Goal: Task Accomplishment & Management: Complete application form

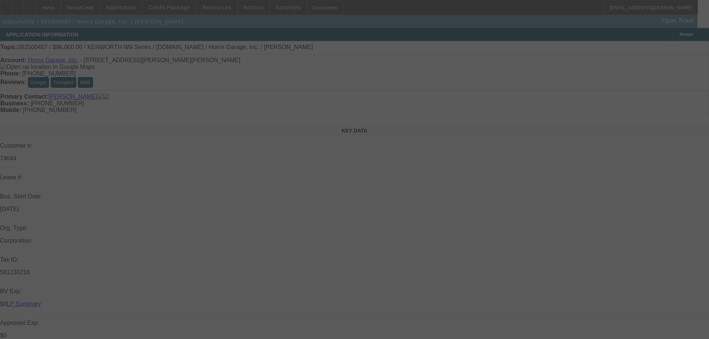
select select "0"
select select "2"
select select "0"
select select "6"
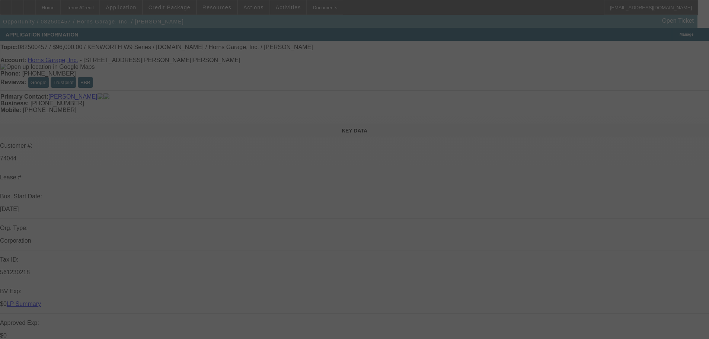
select select "0"
select select "6"
select select "0"
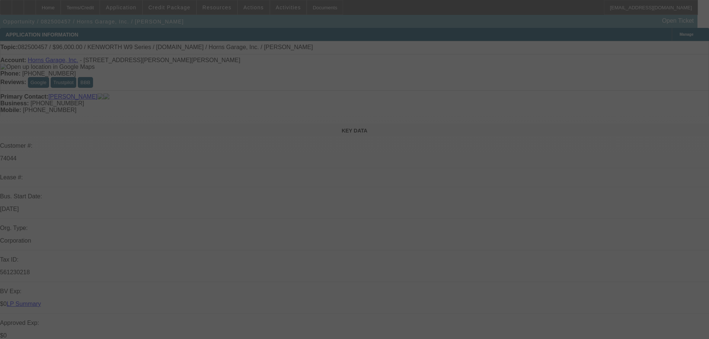
select select "0"
select select "6"
select select "0"
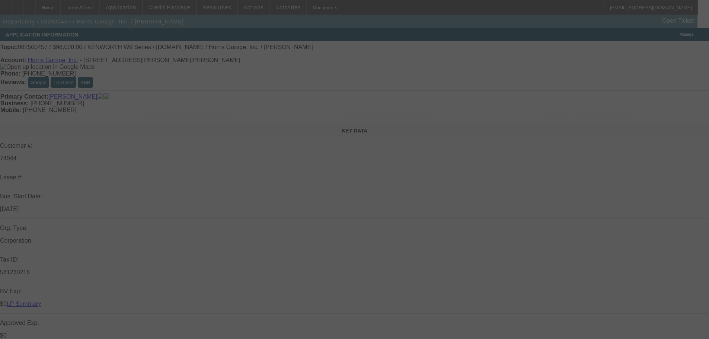
select select "0"
select select "6"
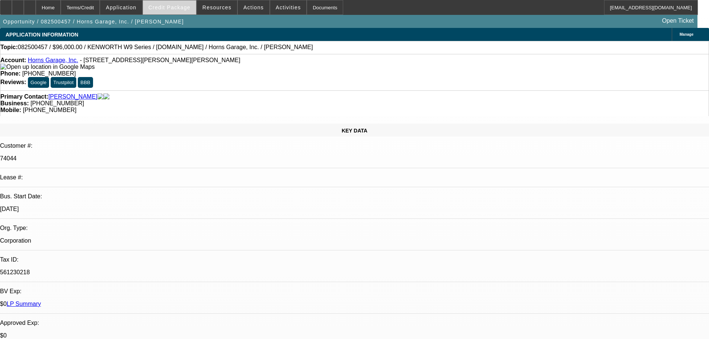
click at [174, 10] on span "Credit Package" at bounding box center [170, 7] width 42 height 6
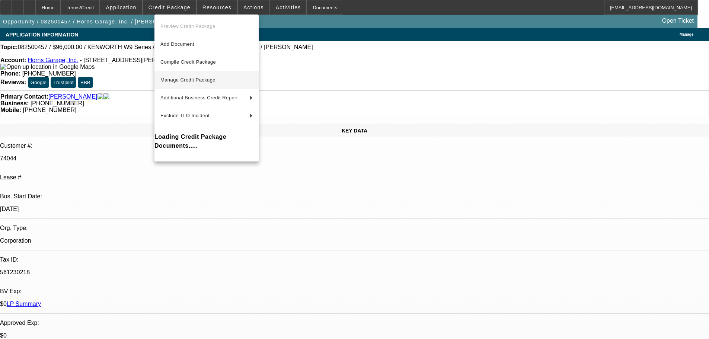
click at [183, 78] on span "Manage Credit Package" at bounding box center [187, 80] width 55 height 6
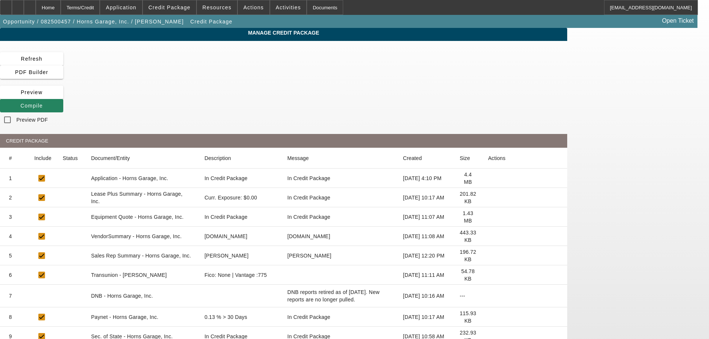
click at [488, 198] on icon at bounding box center [488, 198] width 0 height 0
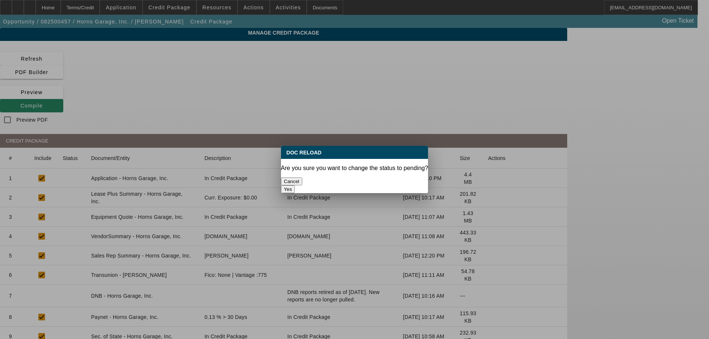
click at [295, 185] on button "Yes" at bounding box center [288, 189] width 14 height 8
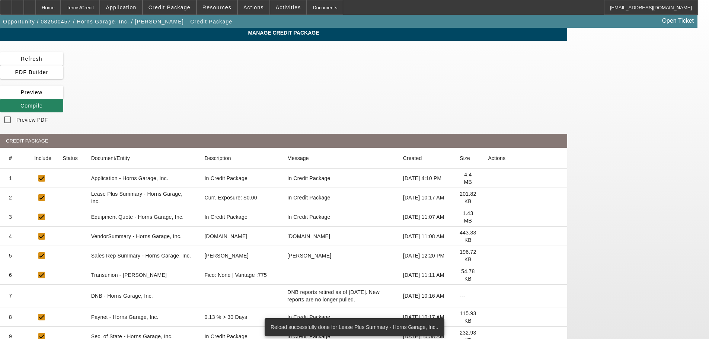
click at [488, 236] on icon at bounding box center [488, 236] width 0 height 0
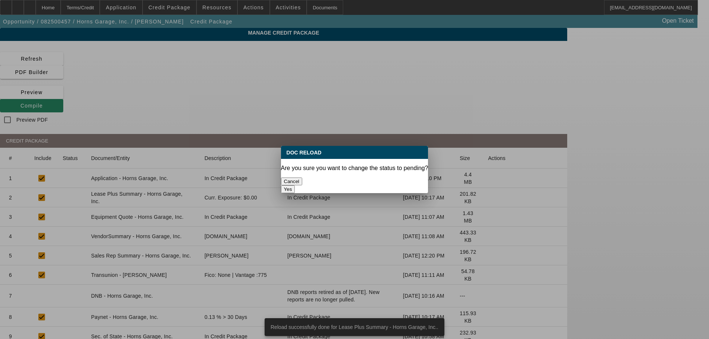
click at [295, 185] on button "Yes" at bounding box center [288, 189] width 14 height 8
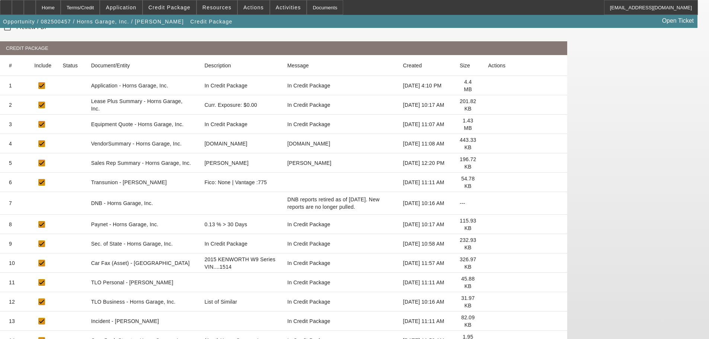
scroll to position [121, 0]
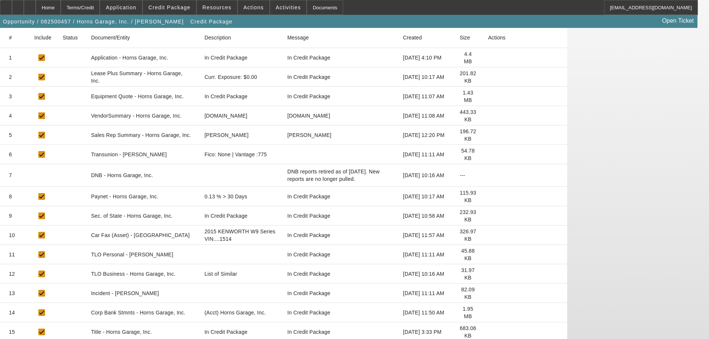
click at [488, 274] on icon at bounding box center [488, 274] width 0 height 0
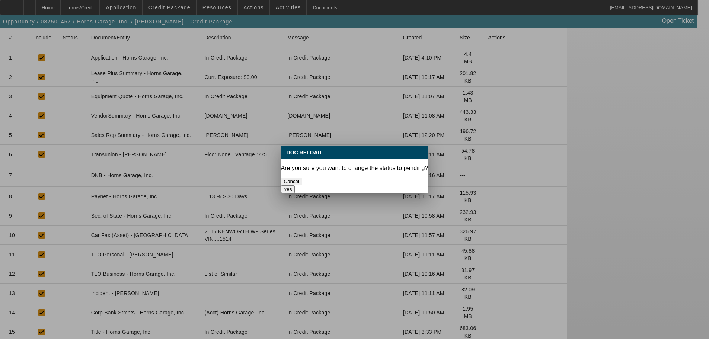
click at [295, 185] on button "Yes" at bounding box center [288, 189] width 14 height 8
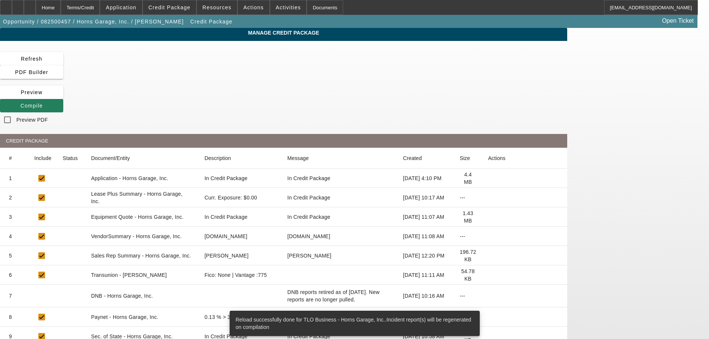
click at [43, 103] on span "Compile" at bounding box center [31, 106] width 22 height 6
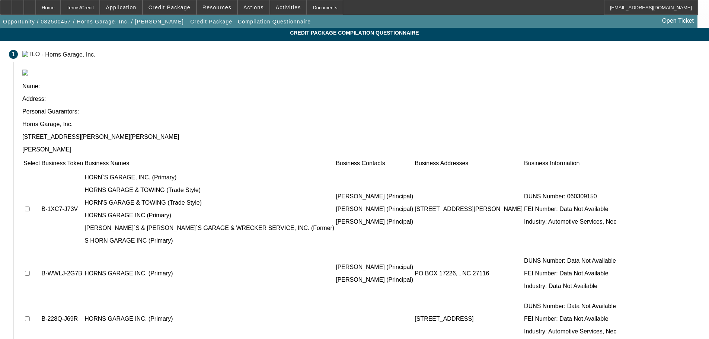
click at [30, 207] on input "checkbox" at bounding box center [27, 209] width 5 height 5
checkbox input "true"
click at [30, 271] on input "checkbox" at bounding box center [27, 273] width 5 height 5
checkbox input "true"
click at [40, 297] on td at bounding box center [31, 319] width 17 height 45
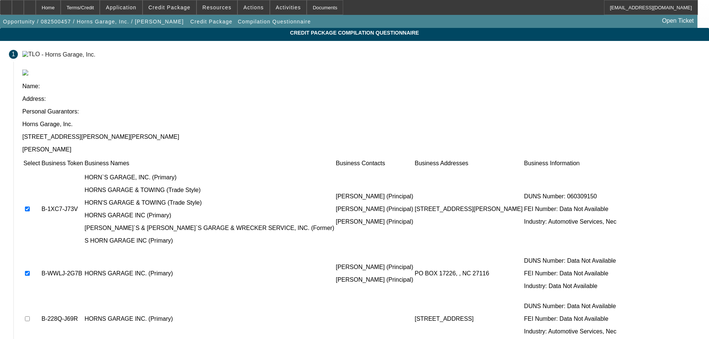
click at [30, 316] on input "checkbox" at bounding box center [27, 318] width 5 height 5
checkbox input "true"
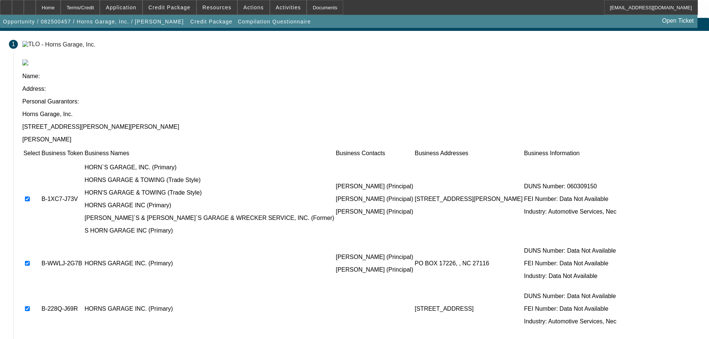
scroll to position [15, 0]
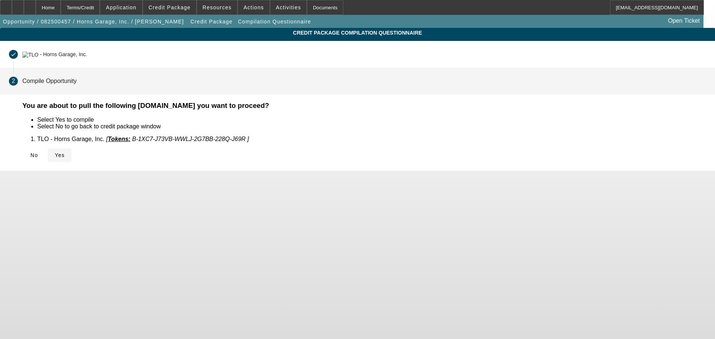
click at [71, 158] on span at bounding box center [60, 155] width 24 height 18
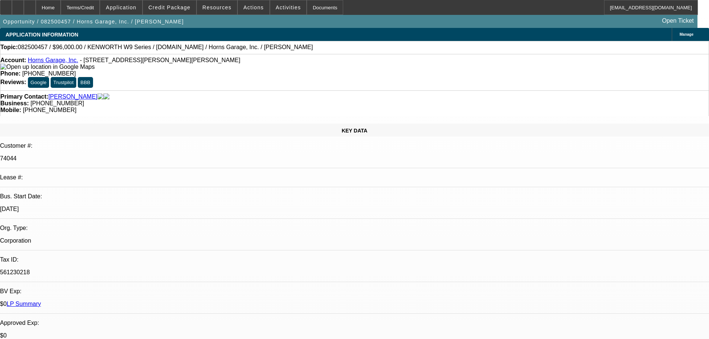
select select "0"
select select "2"
select select "0"
select select "6"
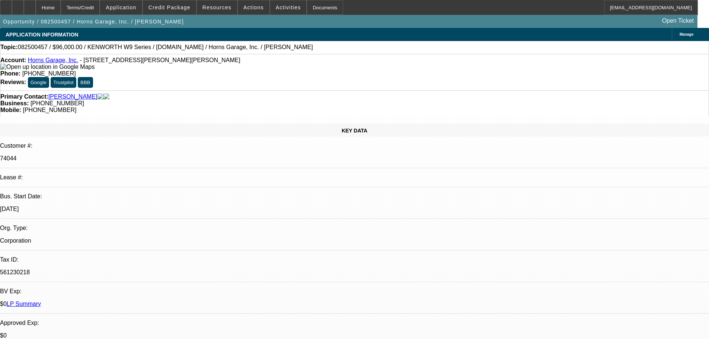
select select "0"
select select "6"
select select "0"
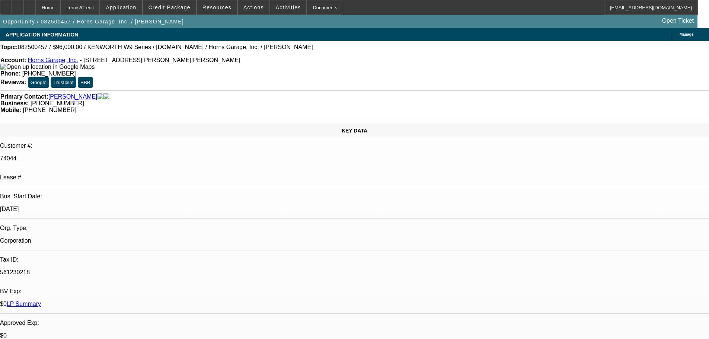
select select "0"
select select "6"
select select "0"
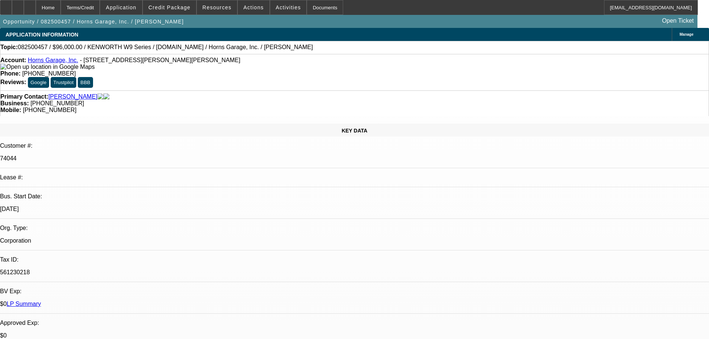
select select "0"
select select "6"
click at [176, 10] on span "Credit Package" at bounding box center [170, 7] width 42 height 6
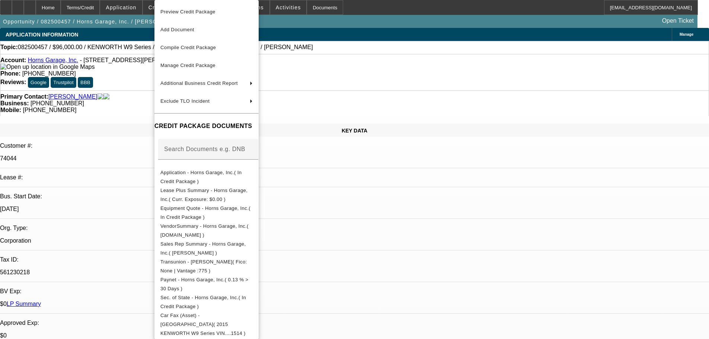
click at [211, 11] on span "Preview Credit Package" at bounding box center [187, 12] width 55 height 6
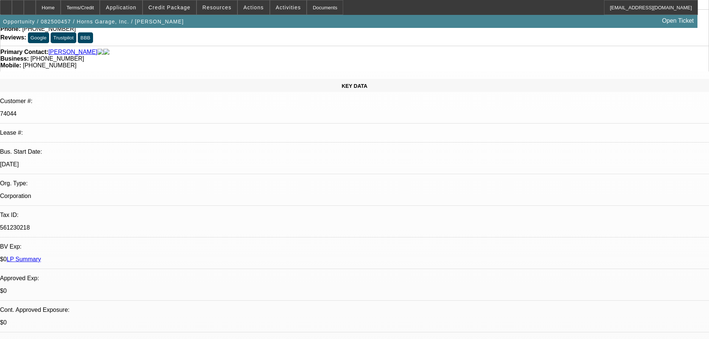
scroll to position [112, 0]
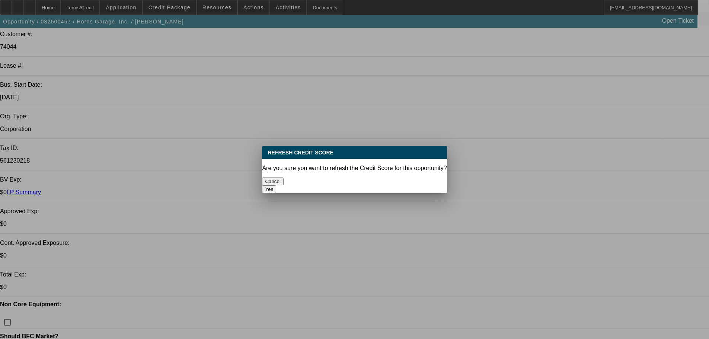
scroll to position [0, 0]
click at [276, 185] on button "Yes" at bounding box center [269, 189] width 14 height 8
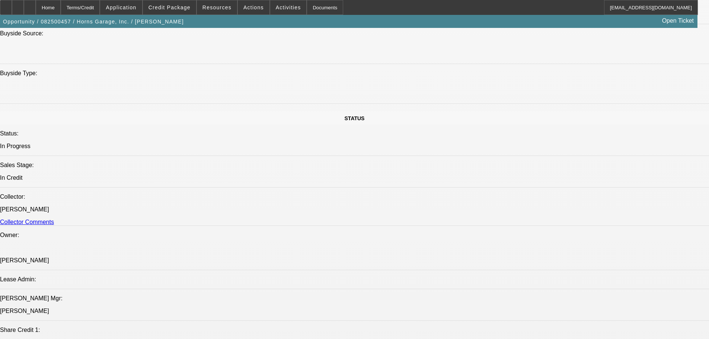
scroll to position [707, 0]
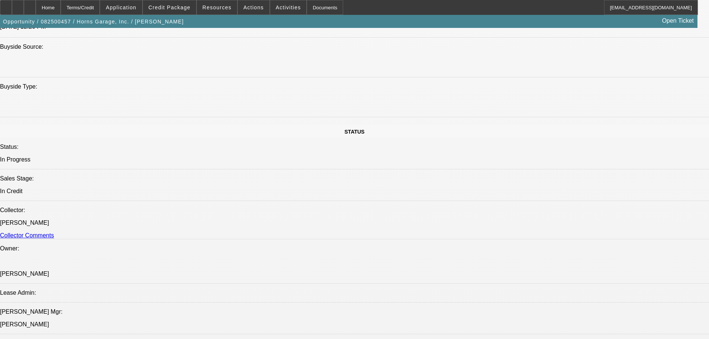
drag, startPoint x: 633, startPoint y: 275, endPoint x: 644, endPoint y: 274, distance: 10.9
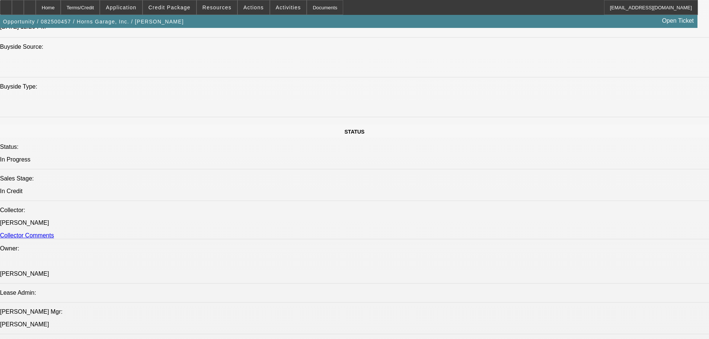
paste textarea "GLIDER TRUCK, NON CORE COLLATERAL DAY CAB; PRICE SEEMS TO BE VERY HIGH AT $135K…"
type textarea "GLIDER TRUCK, NON CORE COLLATERAL DAY CAB; PRICE SEEMS TO BE VERY HIGH AT $135K…"
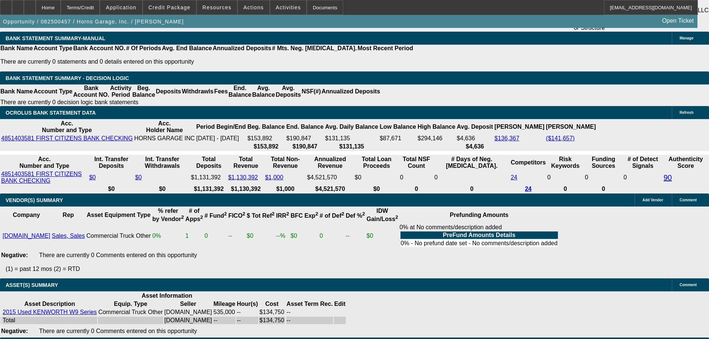
scroll to position [1502, 0]
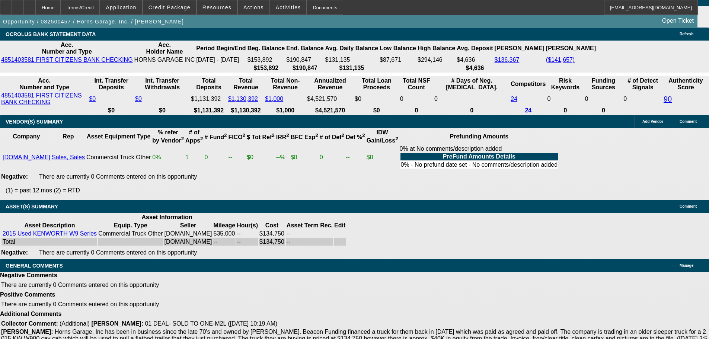
select select "5"
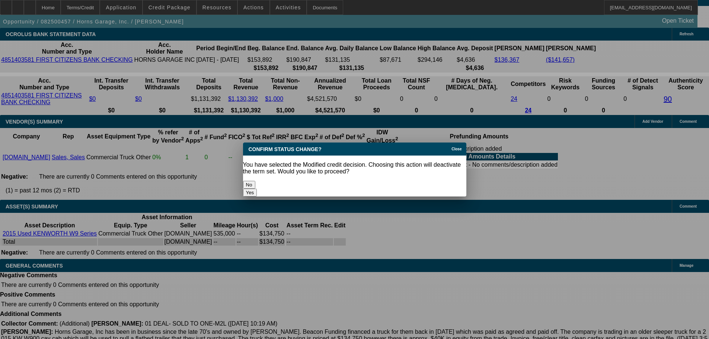
click at [257, 189] on button "Yes" at bounding box center [250, 193] width 14 height 8
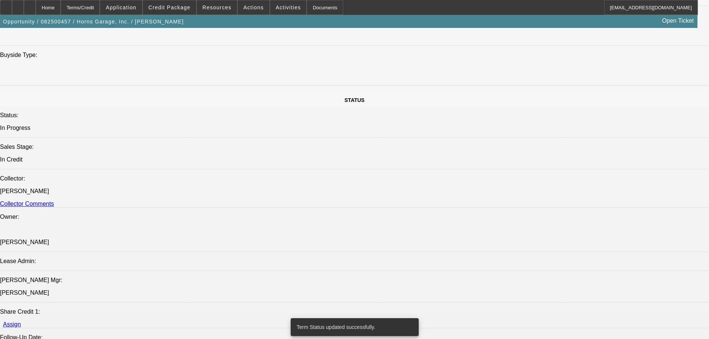
scroll to position [795, 0]
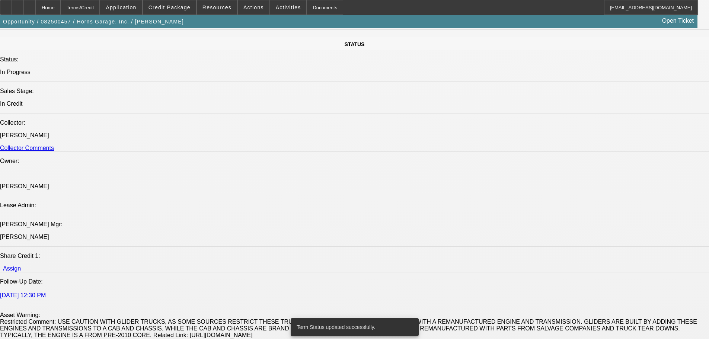
select select "0"
select select "2"
select select "0"
select select "6"
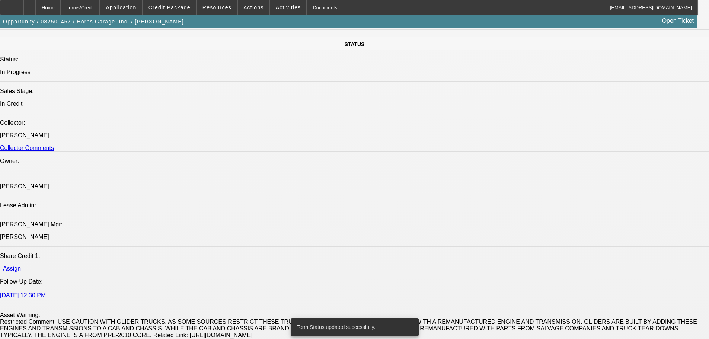
select select "0"
select select "2"
select select "0"
select select "6"
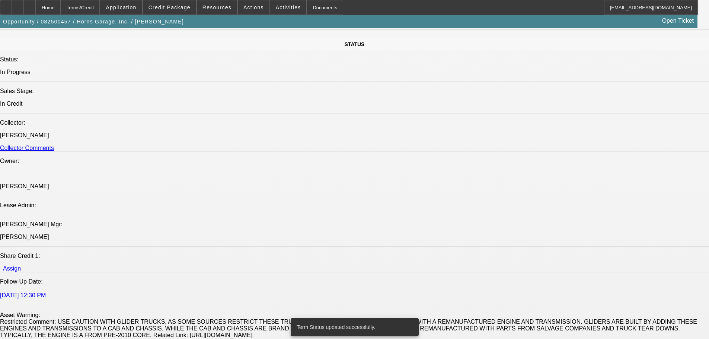
select select "0"
select select "6"
select select "0"
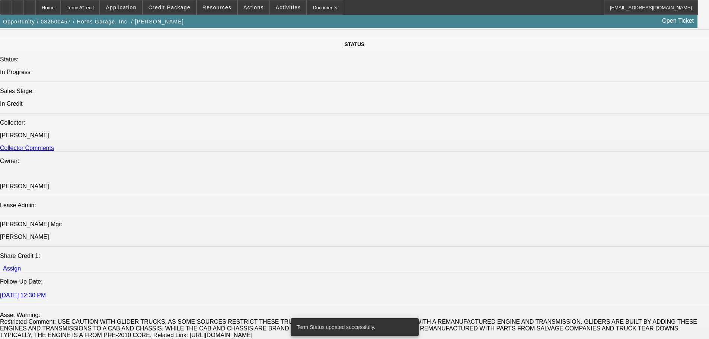
select select "0"
select select "6"
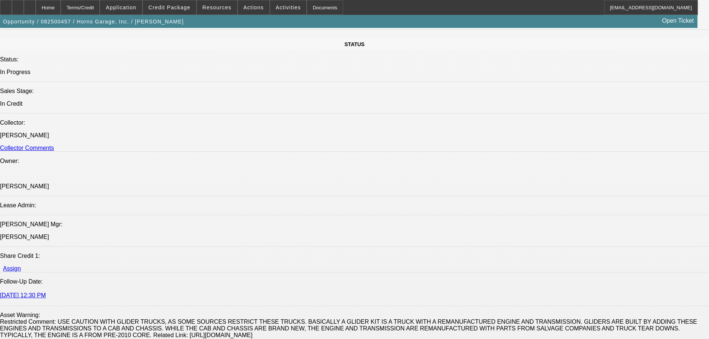
drag, startPoint x: 42, startPoint y: 245, endPoint x: 118, endPoint y: 243, distance: 76.7
copy link "2015 Used KENWORTH W9 Series"
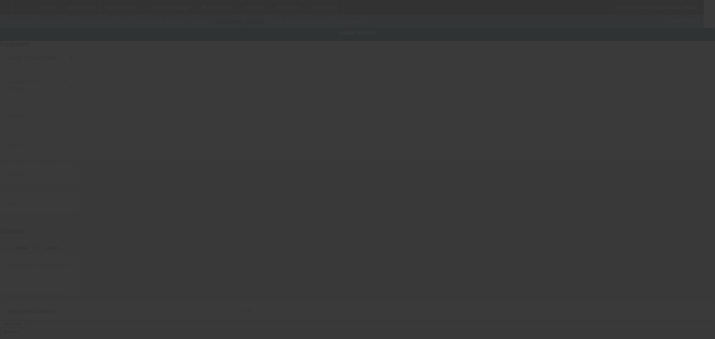
type input "1NKWGGGG40R121514"
type input "Kenworth"
type input "W9 Series"
radio input "true"
type textarea "Day Cab Tractor-0 Miles on Fresh Overhaul using Genuine Detroit Parts including…"
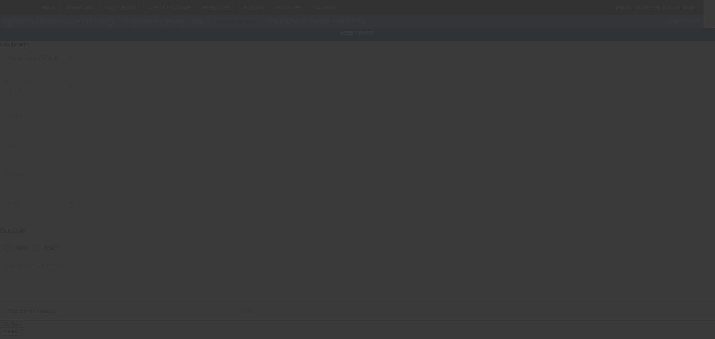
type input "4153 N Patterson Ave"
type input "Winston Salem"
type input "27105"
type input "Forsyth"
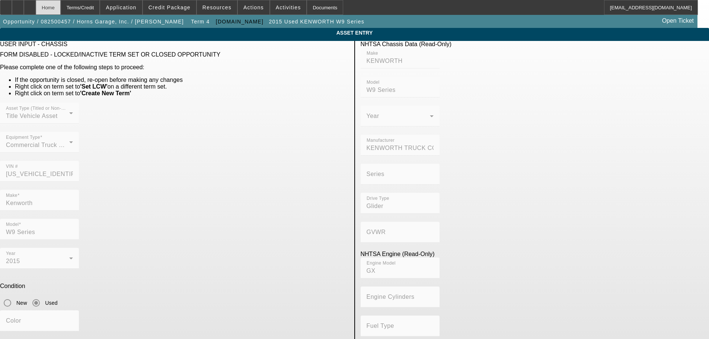
click at [61, 10] on div "Home" at bounding box center [48, 7] width 25 height 15
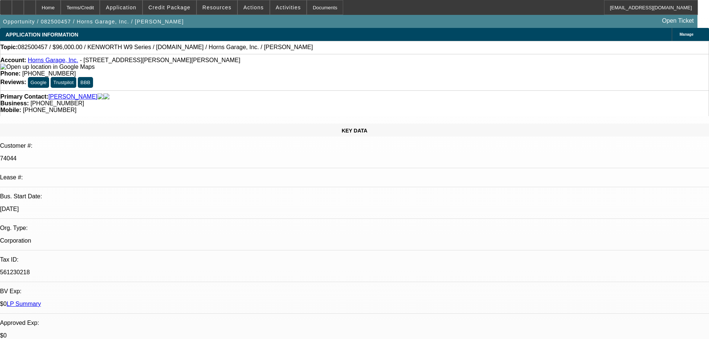
select select "0"
select select "2"
select select "0"
select select "6"
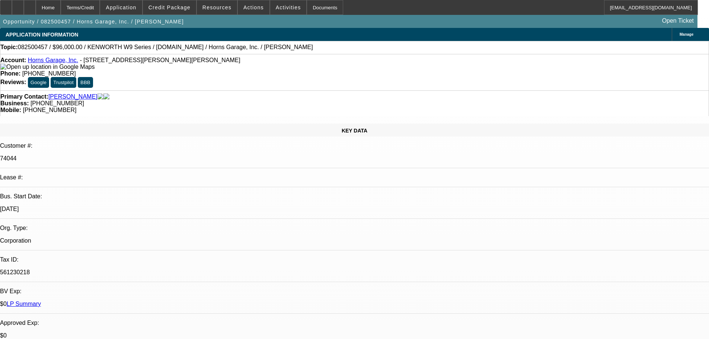
select select "0"
select select "2"
select select "0"
select select "6"
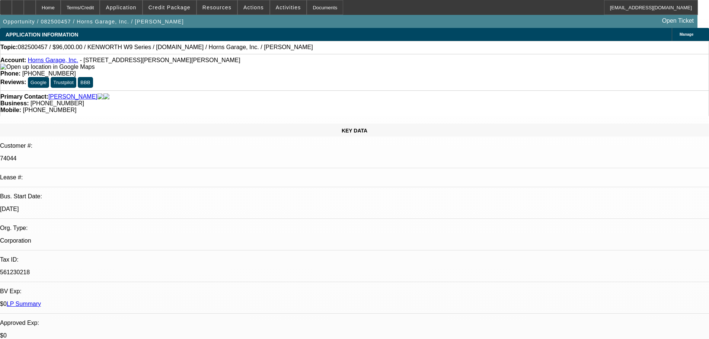
select select "0"
select select "6"
select select "0"
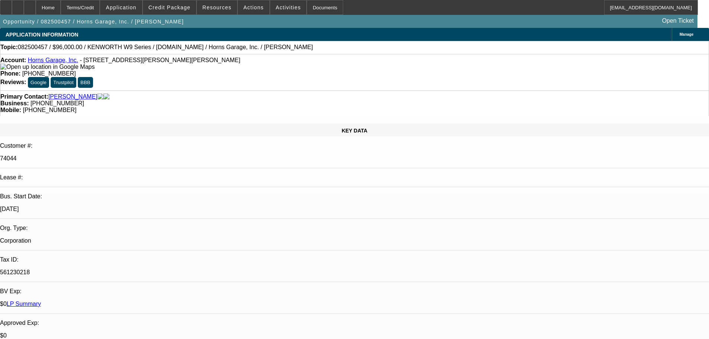
select select "0"
select select "6"
click at [170, 9] on span "Credit Package" at bounding box center [170, 7] width 42 height 6
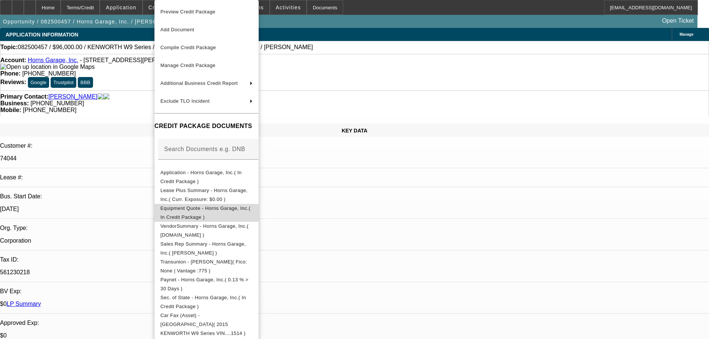
click at [203, 211] on span "Equipment Quote - Horns Garage, Inc.( In Credit Package )" at bounding box center [205, 212] width 90 height 15
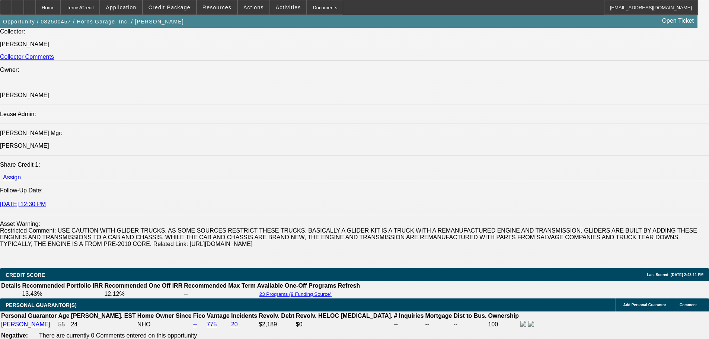
scroll to position [819, 0]
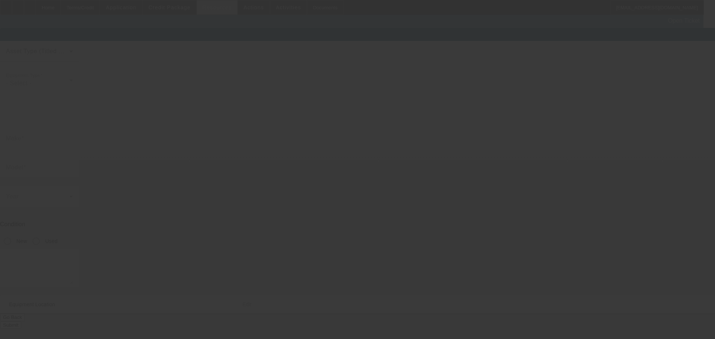
type input "1NKWGGGG40R121514"
type input "Kenworth"
type input "W9 Series"
radio input "true"
type textarea "Day Cab Tractor-0 Miles on Fresh Overhaul using Genuine Detroit Parts including…"
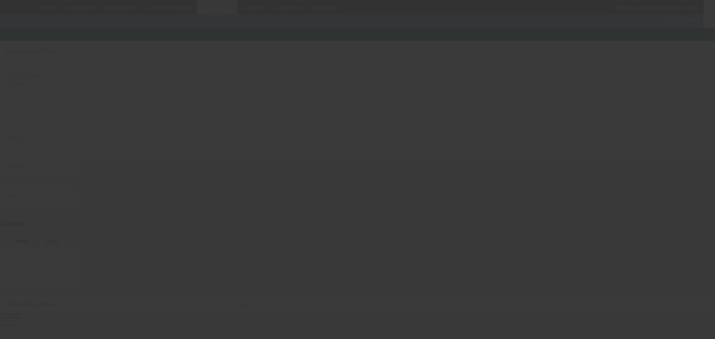
type input "4153 N Patterson Ave"
type input "Winston Salem"
type input "27105"
type input "Forsyth"
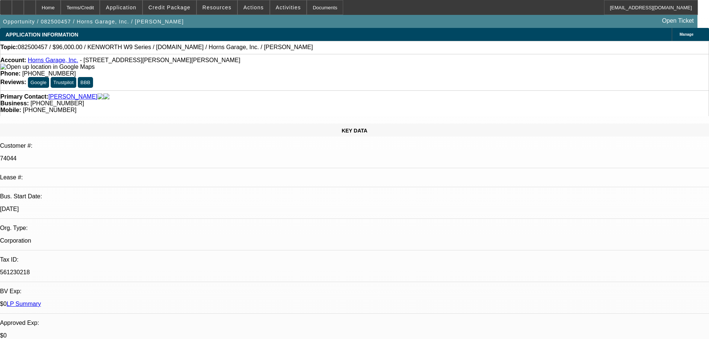
select select "0"
select select "2"
select select "0"
select select "6"
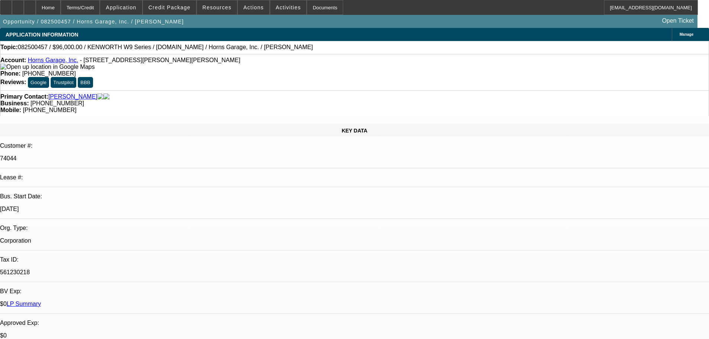
select select "0"
select select "2"
select select "0"
select select "6"
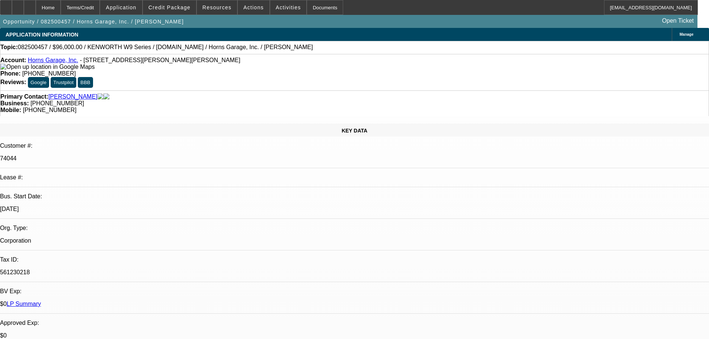
select select "0"
select select "6"
select select "0"
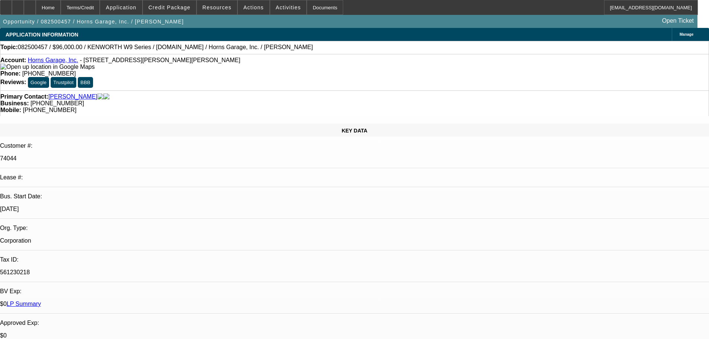
select select "0"
select select "6"
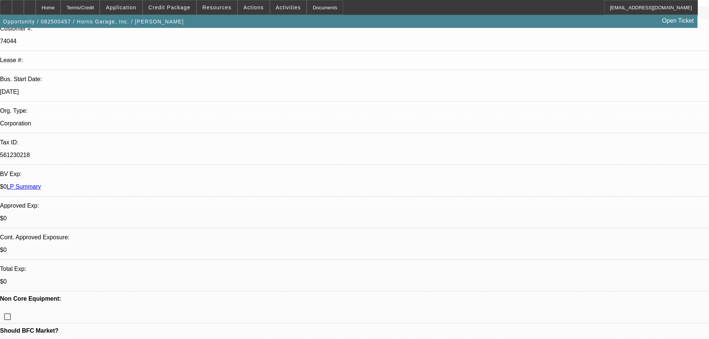
scroll to position [186, 0]
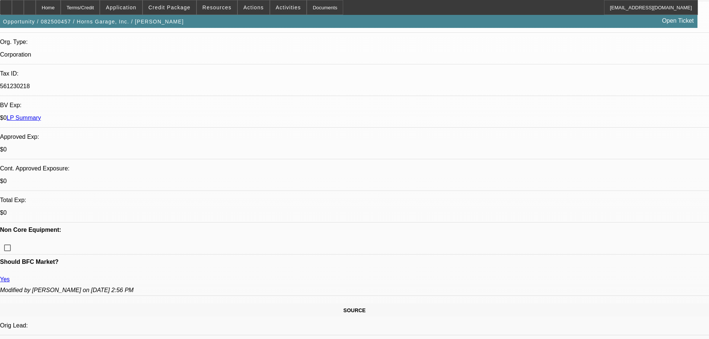
drag, startPoint x: 10, startPoint y: 94, endPoint x: 147, endPoint y: 96, distance: 137.7
copy label "https://www.csmtruck.com/the-pros-and-cons-of-glider-kit-trucks"
drag, startPoint x: 192, startPoint y: 97, endPoint x: 187, endPoint y: 99, distance: 5.2
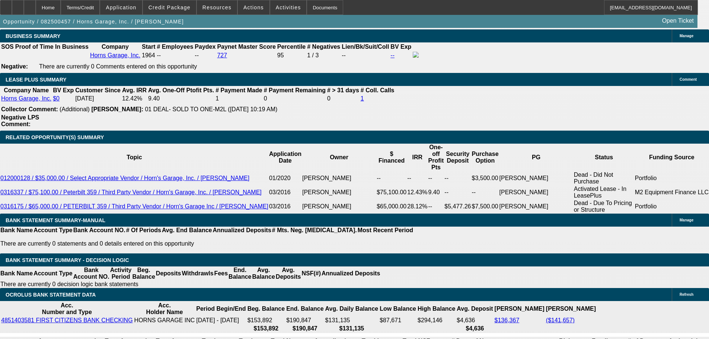
scroll to position [1228, 0]
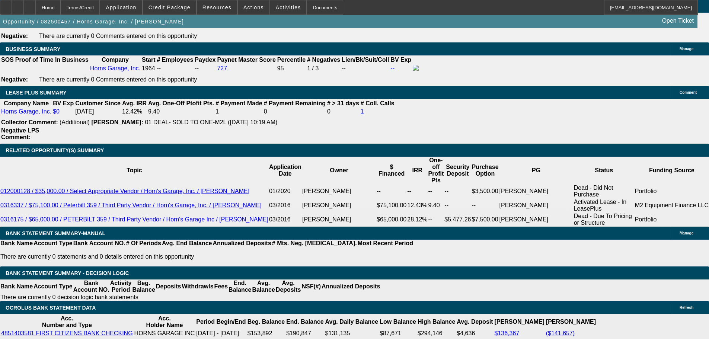
drag, startPoint x: 109, startPoint y: 226, endPoint x: 162, endPoint y: 218, distance: 53.8
type input "255"
type input "$510.00"
type input "UNKNOWN"
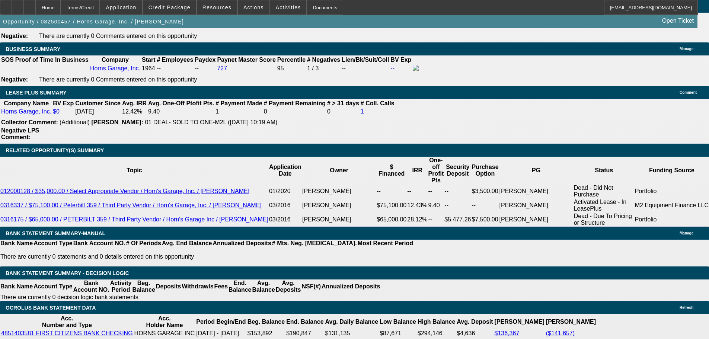
type input "2550"
type input "$5,100.00"
type input "12.5"
type input "$2,550.00"
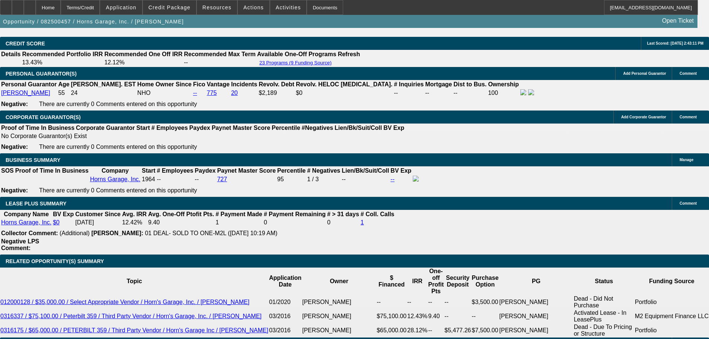
scroll to position [1117, 0]
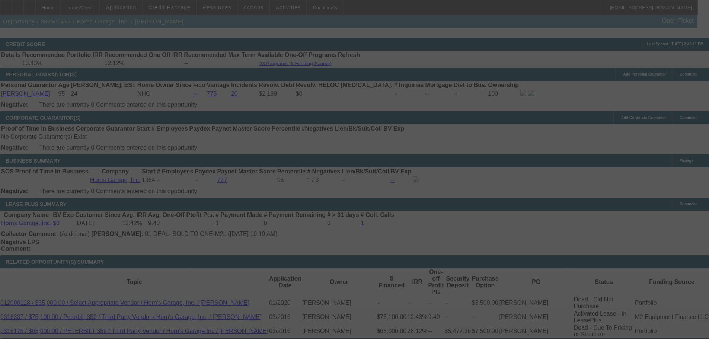
select select "0"
select select "2"
select select "0"
select select "6"
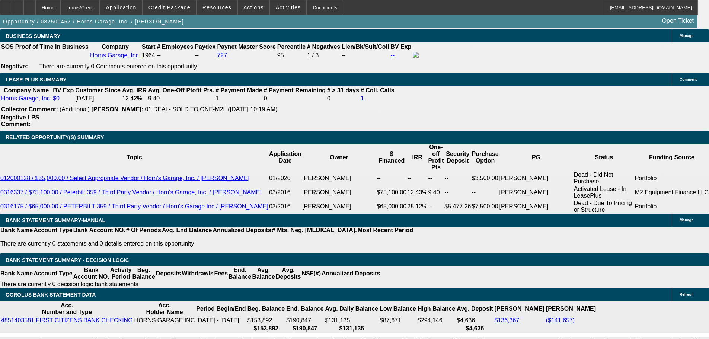
scroll to position [1228, 0]
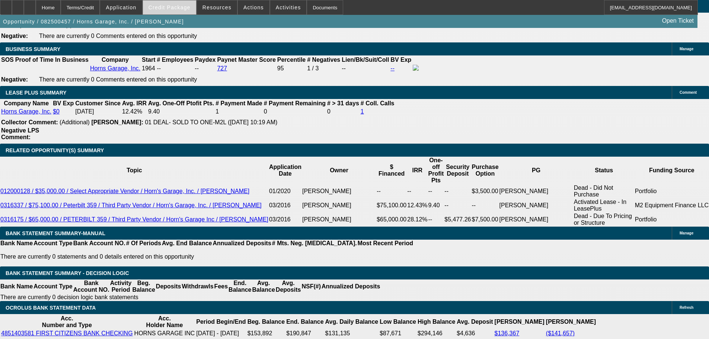
click at [178, 11] on span at bounding box center [169, 8] width 53 height 18
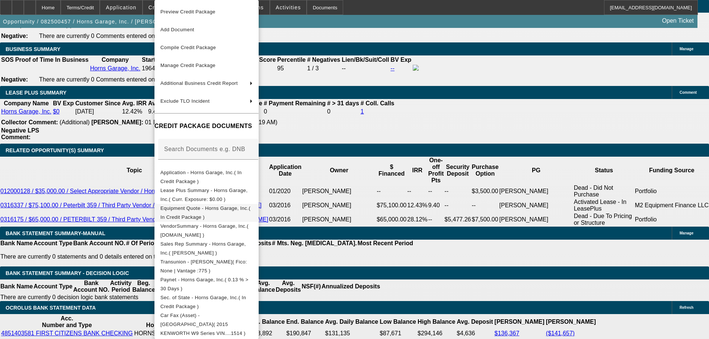
click at [200, 207] on span "Equipment Quote - Horns Garage, Inc.( In Credit Package )" at bounding box center [205, 212] width 90 height 15
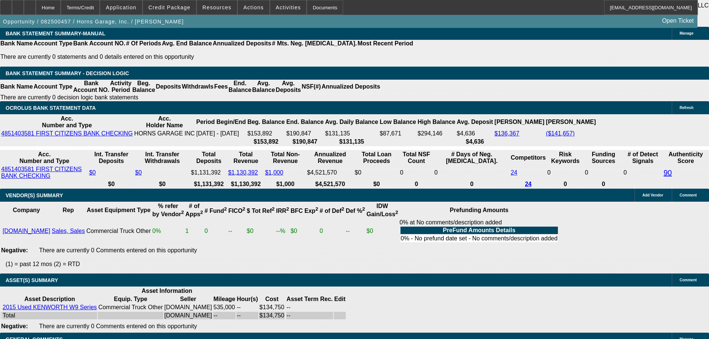
scroll to position [1515, 0]
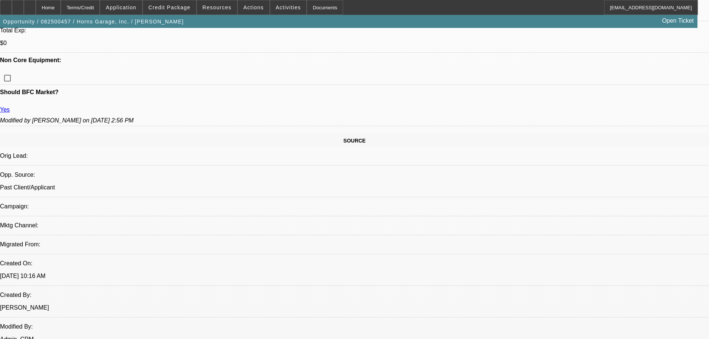
scroll to position [372, 0]
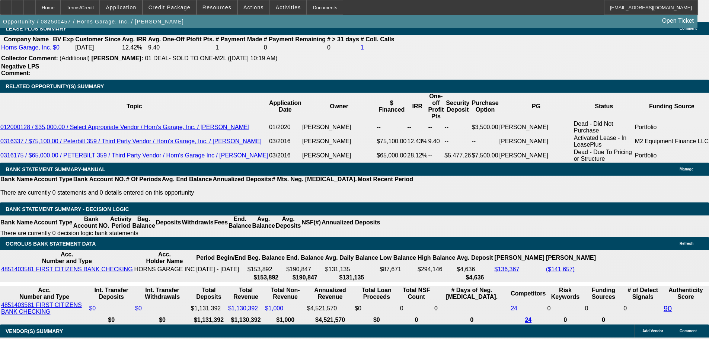
scroll to position [1452, 0]
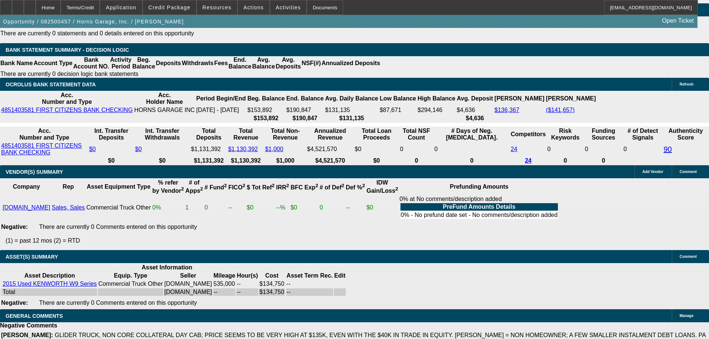
select select "9"
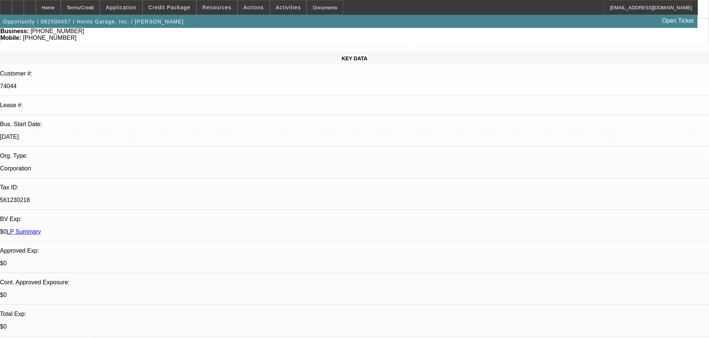
scroll to position [149, 0]
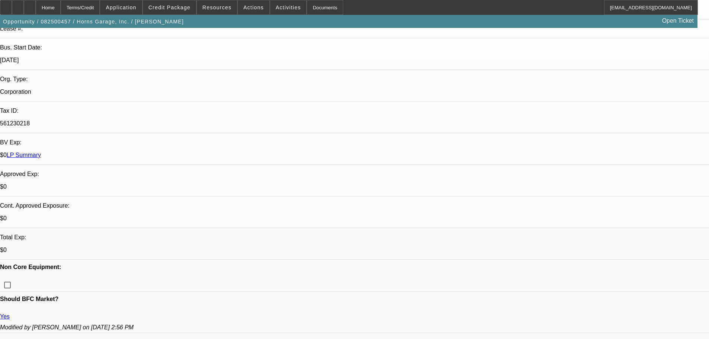
paste textarea "APPROVED."
type textarea "APPROVED."
paste textarea "CONTINGENT ON RUNNING SOS AND PAYNET ON THE VENDOR, THEY ARE NEW TO BFC AND WE …"
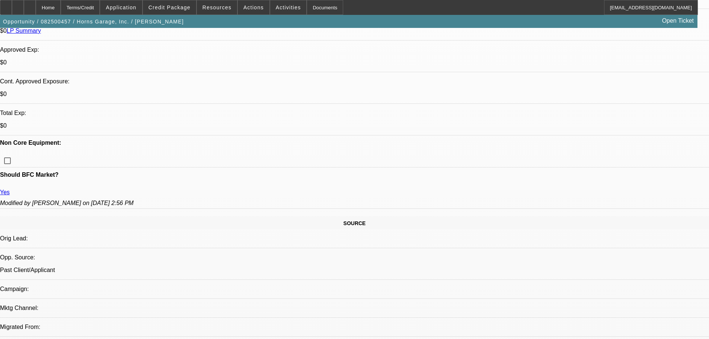
scroll to position [372, 0]
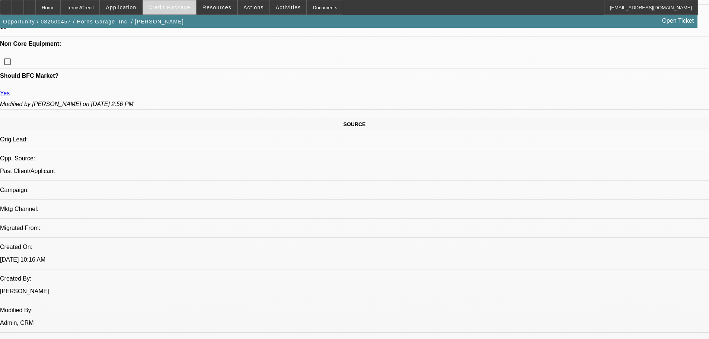
type textarea "CONTINGENT ON RUNNING SOS AND PAYNET ON THE VENDOR, THEY ARE NEW TO BFC AND WE …"
click at [162, 10] on span "Credit Package" at bounding box center [170, 7] width 42 height 6
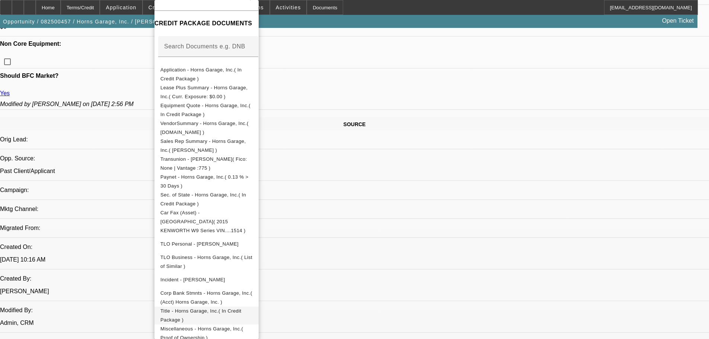
scroll to position [103, 0]
click at [211, 181] on span "Paynet - Horns Garage, Inc.( 0.13 % > 30 Days )" at bounding box center [204, 181] width 88 height 15
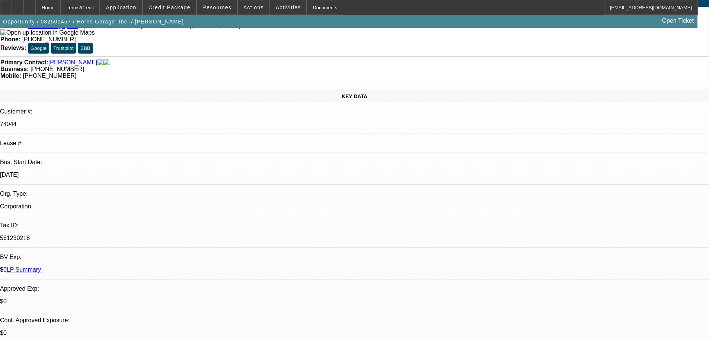
scroll to position [0, 0]
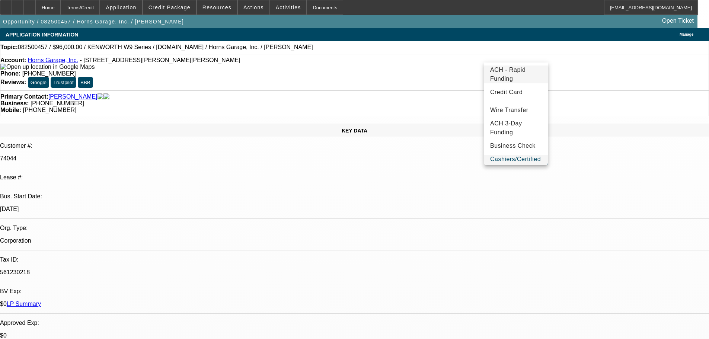
click at [518, 70] on span "ACH - Rapid Funding" at bounding box center [516, 75] width 52 height 18
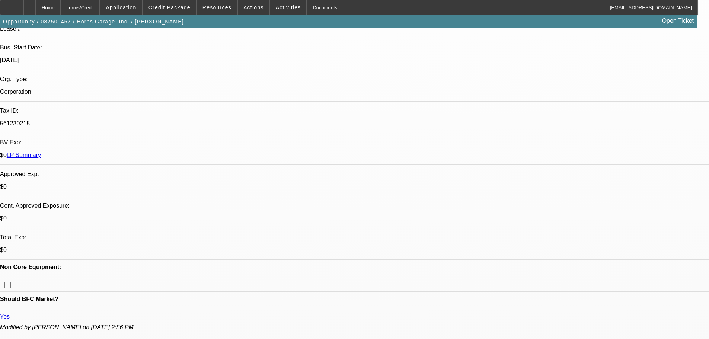
scroll to position [261, 0]
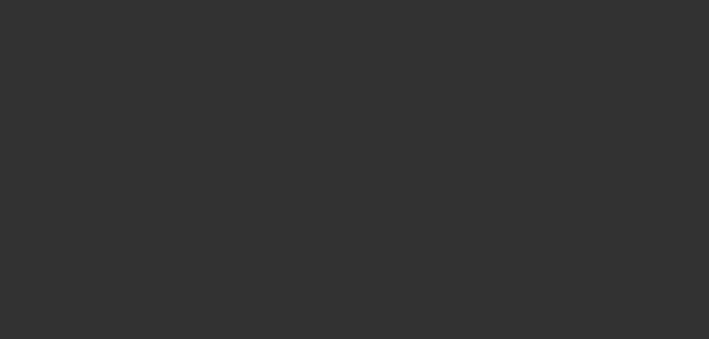
scroll to position [0, 0]
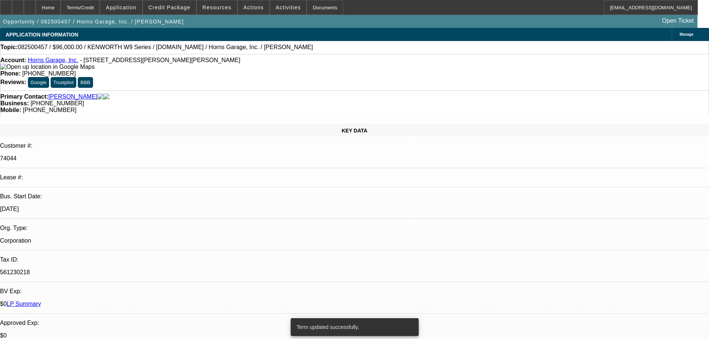
select select "0"
select select "2"
select select "0"
select select "6"
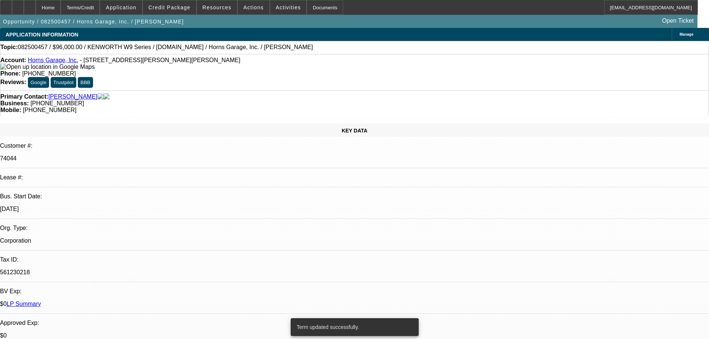
select select "0"
select select "2"
select select "0"
select select "6"
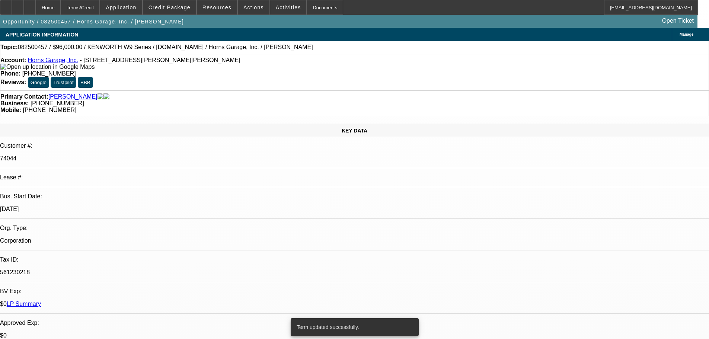
select select "0"
select select "2"
select select "0"
select select "6"
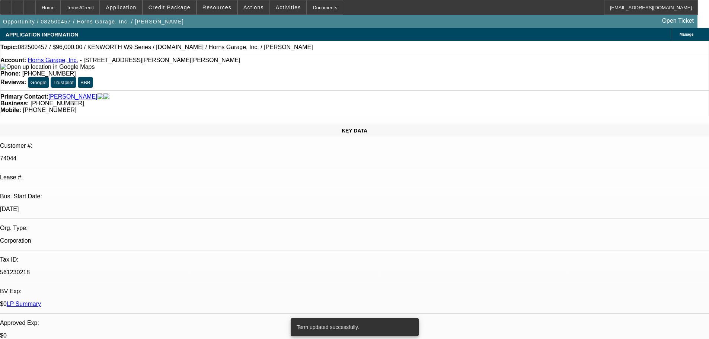
select select "0"
select select "6"
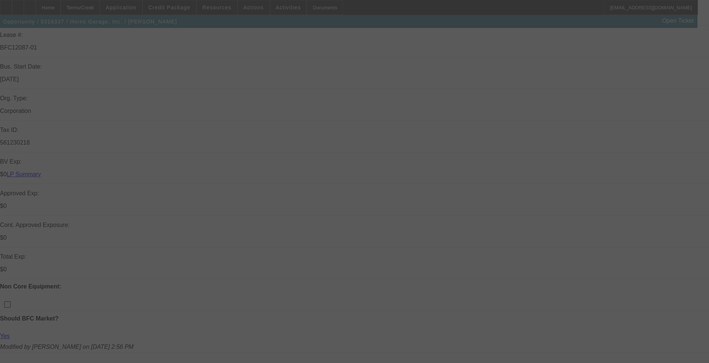
scroll to position [261, 0]
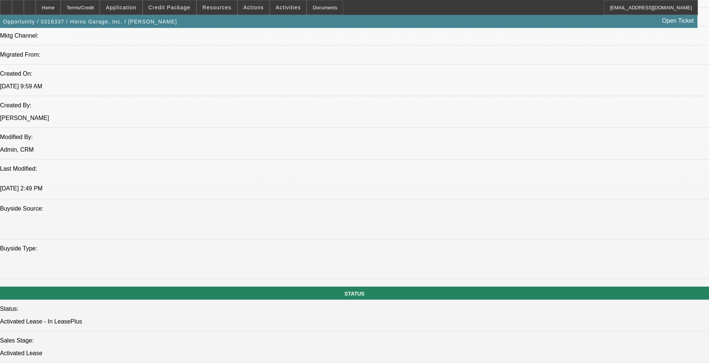
select select "0"
select select "6"
select select "0"
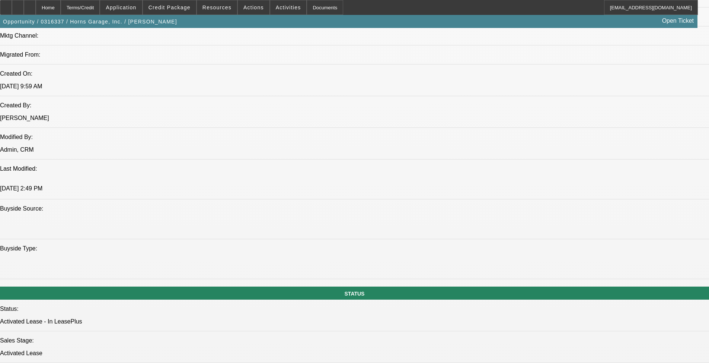
select select "0"
select select "0.1"
select select "4"
select select "0"
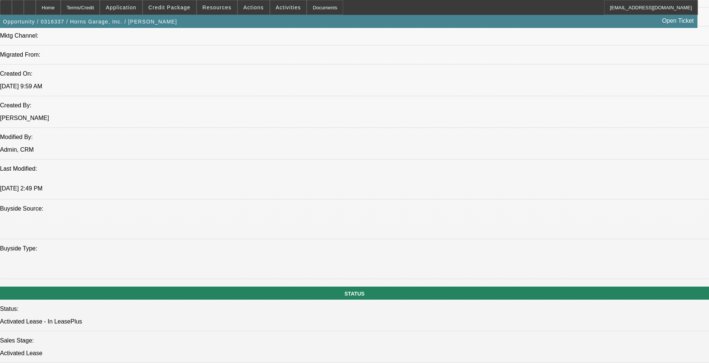
select select "0"
select select "6"
select select "0"
select select "0.1"
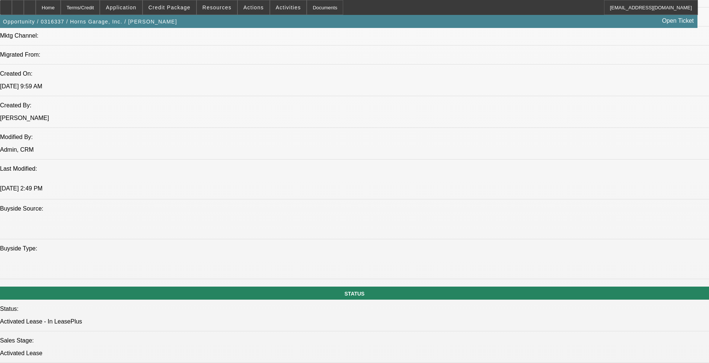
select select "4"
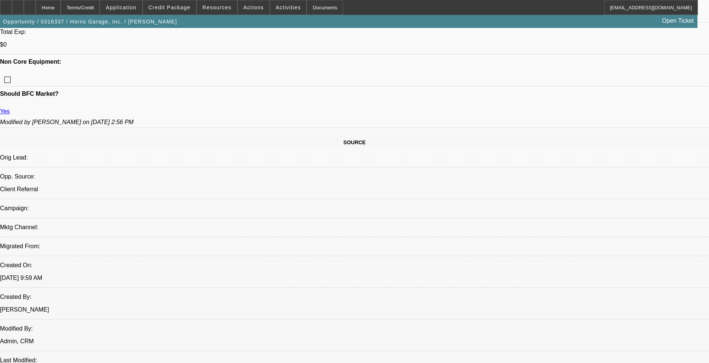
scroll to position [295, 0]
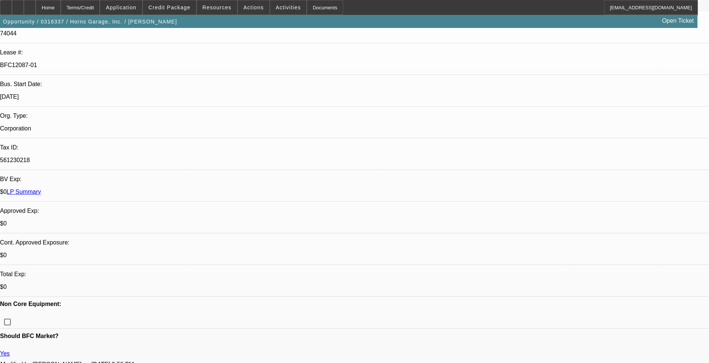
scroll to position [109, 0]
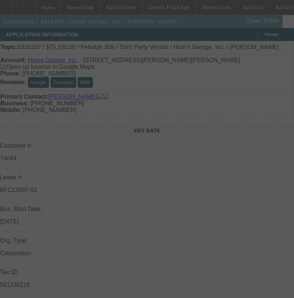
select select "0"
select select "6"
select select "0"
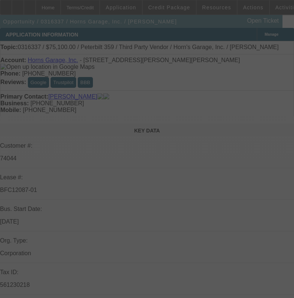
select select "0"
select select "0.1"
select select "4"
select select "0"
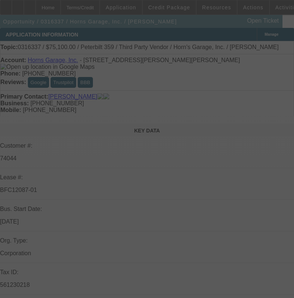
select select "0"
select select "6"
select select "0"
select select "0.1"
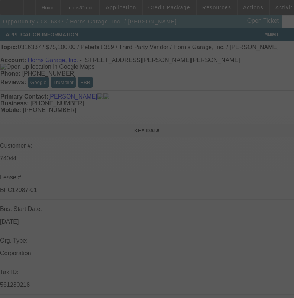
select select "4"
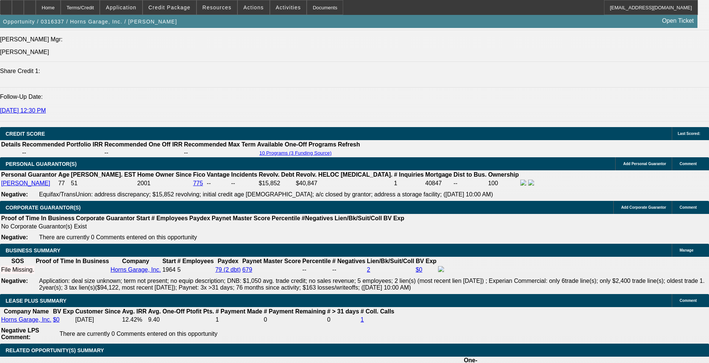
scroll to position [1030, 0]
